Goal: Navigation & Orientation: Find specific page/section

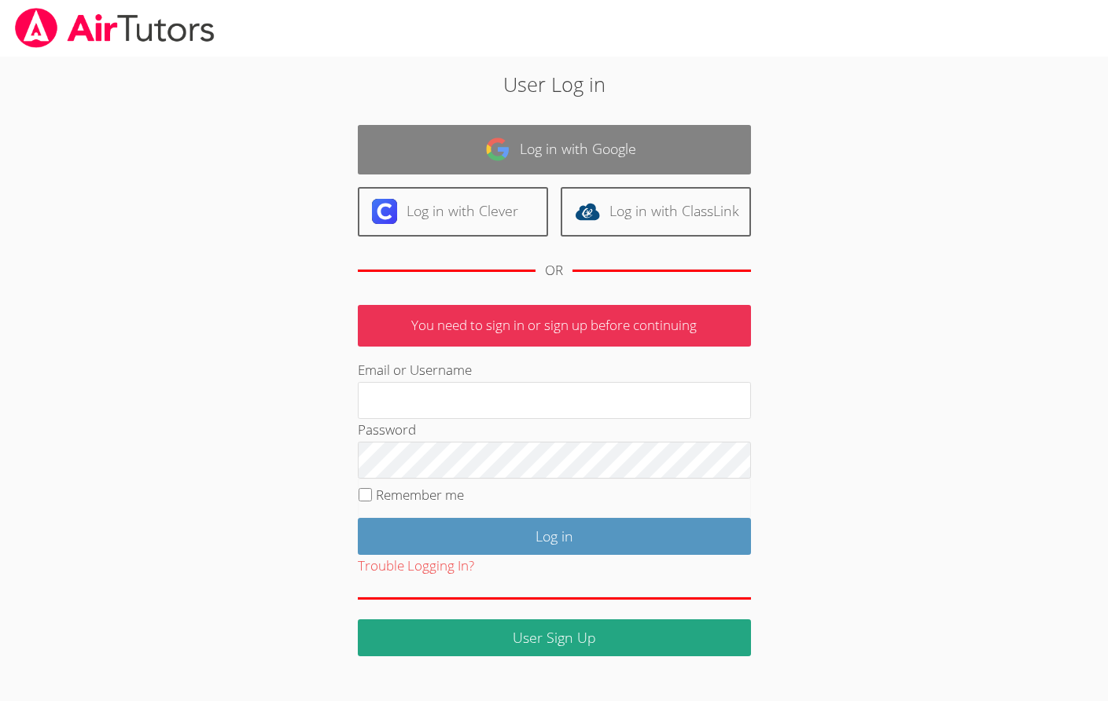
click at [432, 161] on link "Log in with Google" at bounding box center [554, 150] width 393 height 50
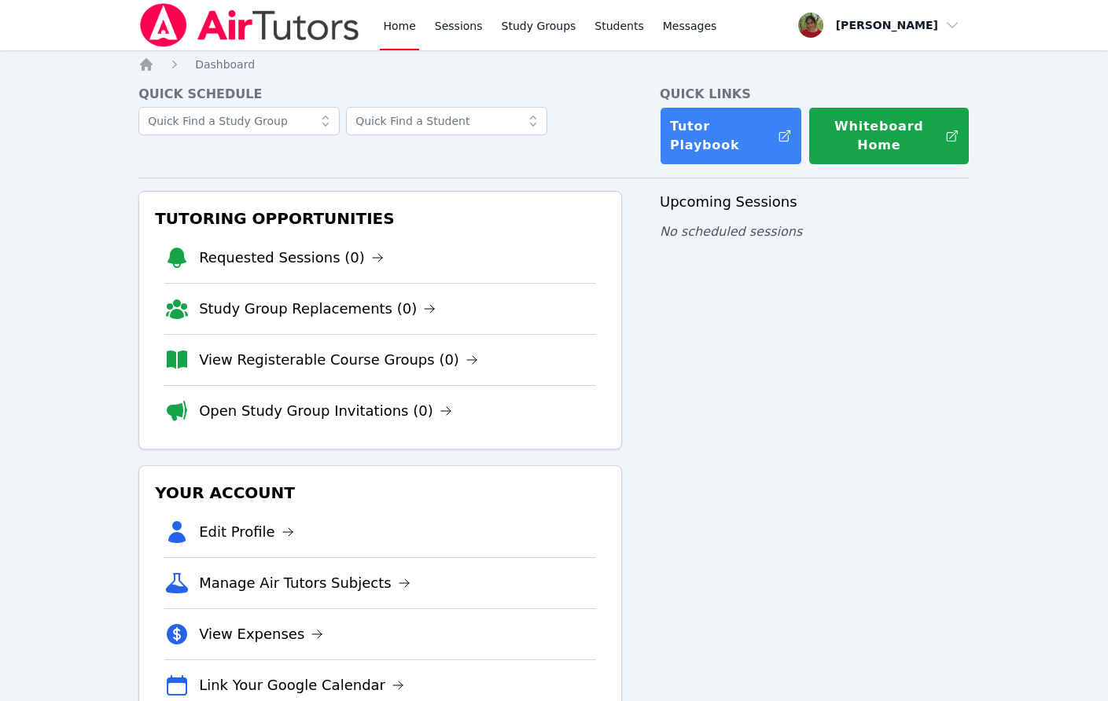
scroll to position [27, 0]
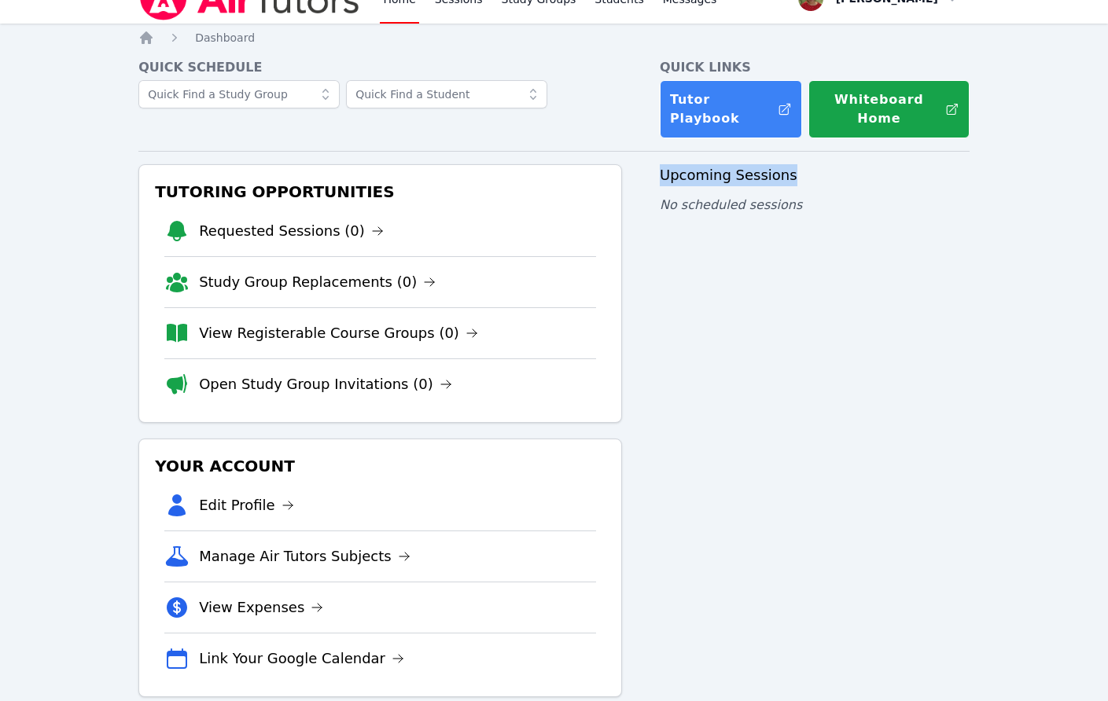
drag, startPoint x: 661, startPoint y: 174, endPoint x: 806, endPoint y: 174, distance: 145.5
click at [806, 174] on h3 "Upcoming Sessions" at bounding box center [815, 175] width 310 height 22
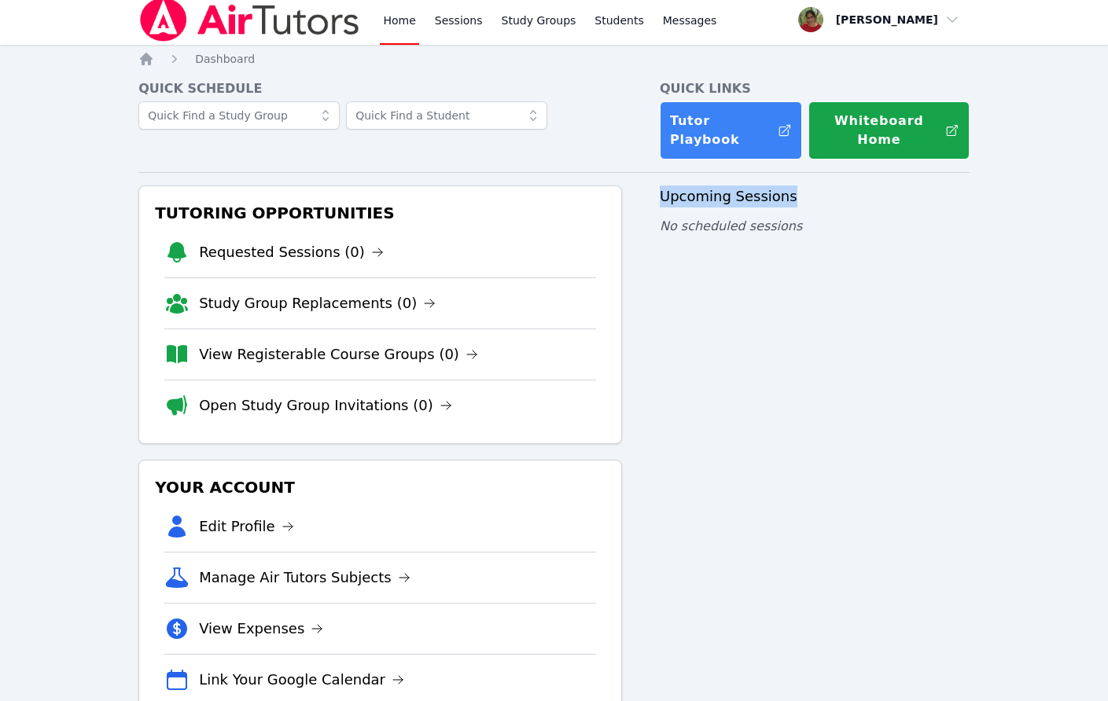
scroll to position [2, 0]
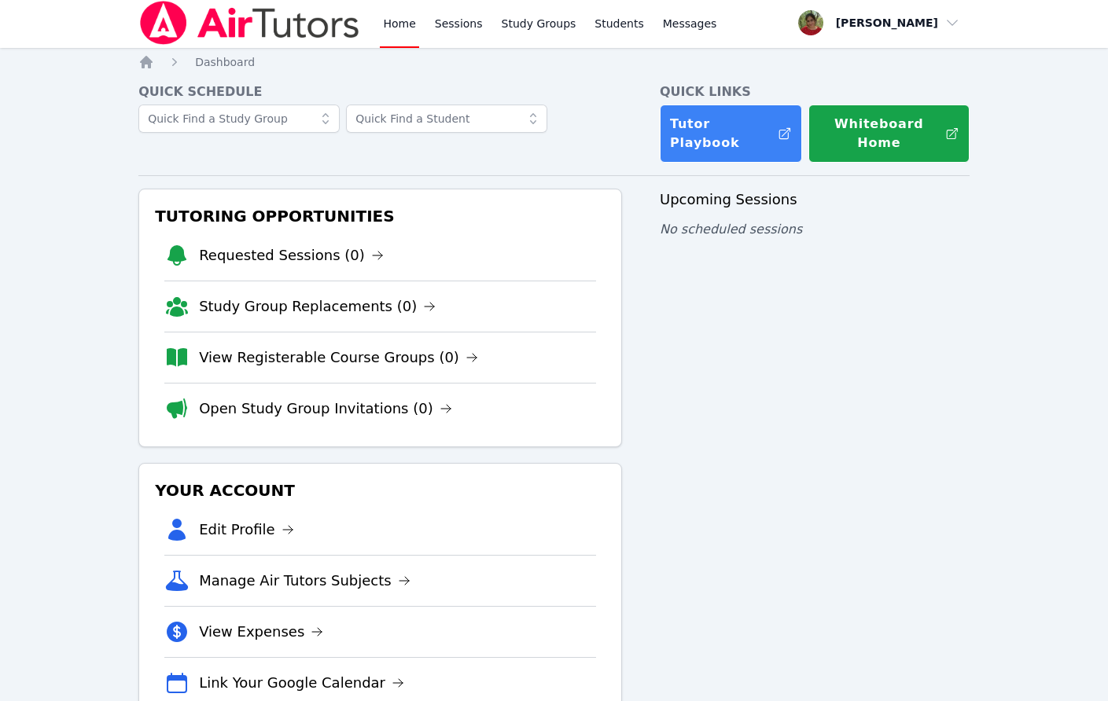
click at [800, 451] on div "Upcoming Sessions No scheduled sessions" at bounding box center [815, 455] width 310 height 533
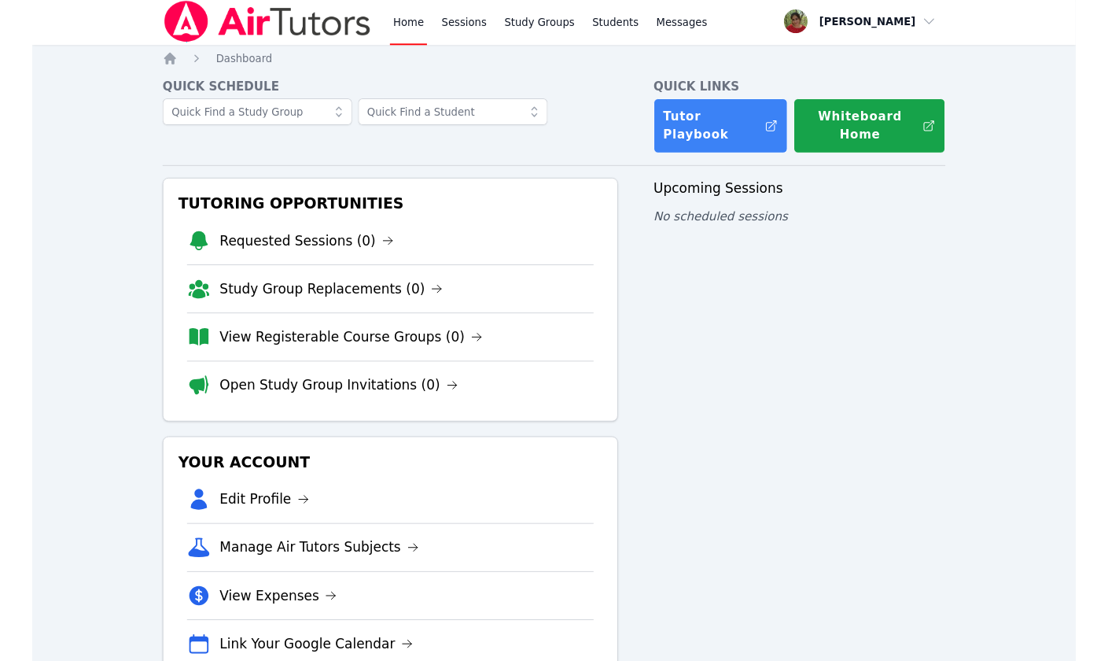
scroll to position [54, 0]
